Goal: Find specific page/section: Find specific page/section

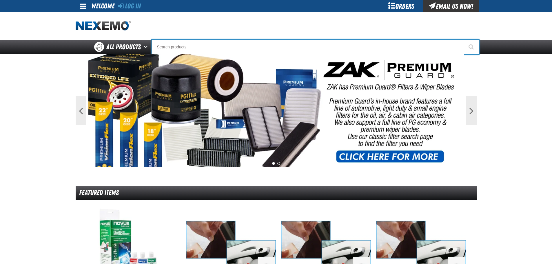
click at [217, 43] on input "Search" at bounding box center [316, 47] width 328 height 14
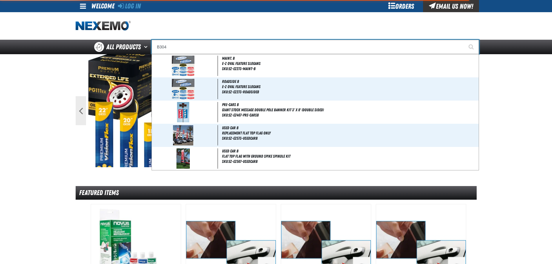
type input "B304"
click at [465, 40] on button "Start Searching" at bounding box center [472, 47] width 14 height 14
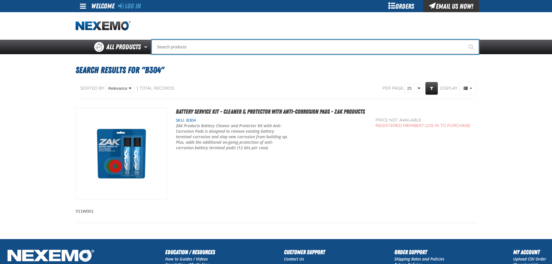
click at [205, 45] on input "Search" at bounding box center [316, 47] width 328 height 14
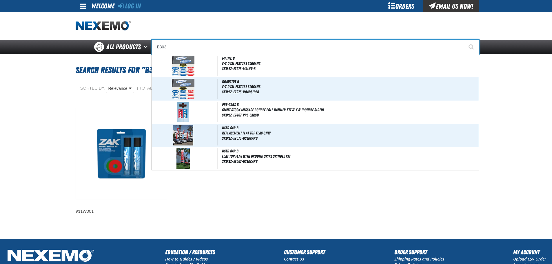
type input "B303"
click at [465, 40] on button "Start Searching" at bounding box center [472, 47] width 14 height 14
